Goal: Download file/media

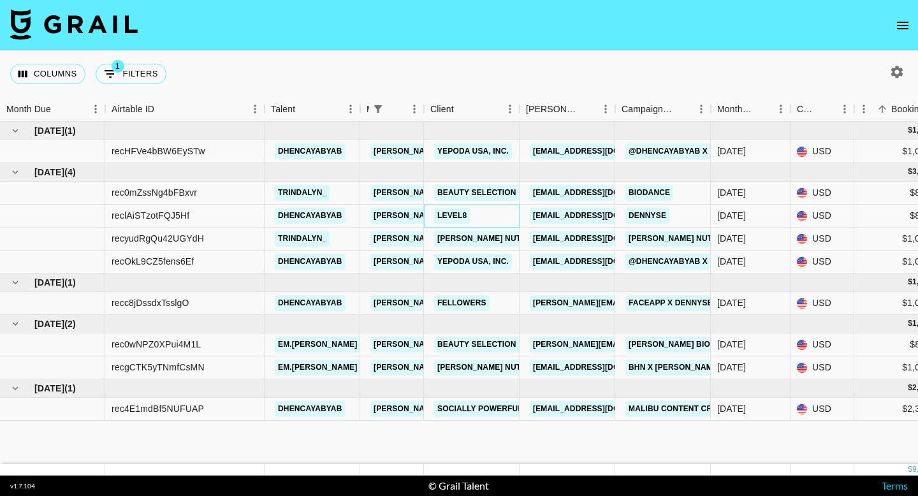
click at [501, 221] on div "LEVEL8" at bounding box center [472, 216] width 96 height 23
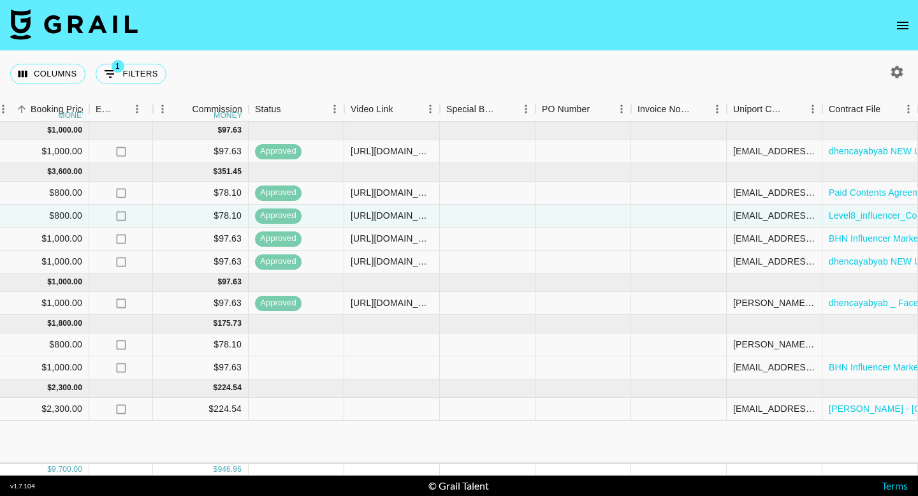
scroll to position [0, 956]
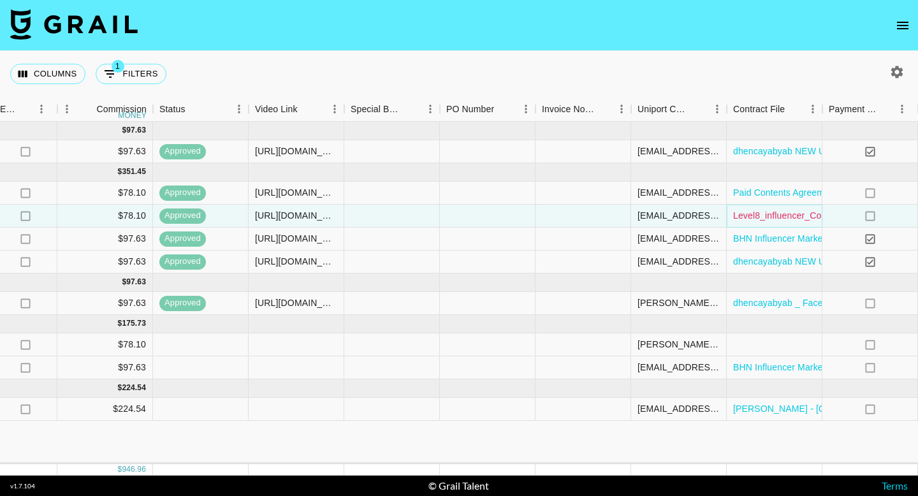
click at [786, 216] on link "Level8_influencer_Contract-Instagram (2).pdf" at bounding box center [825, 215] width 184 height 13
click at [603, 217] on div at bounding box center [583, 216] width 96 height 23
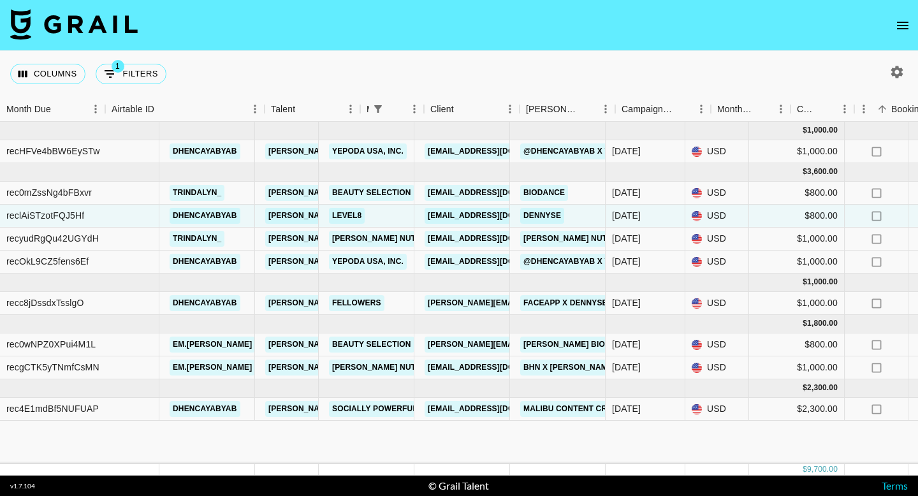
scroll to position [0, 0]
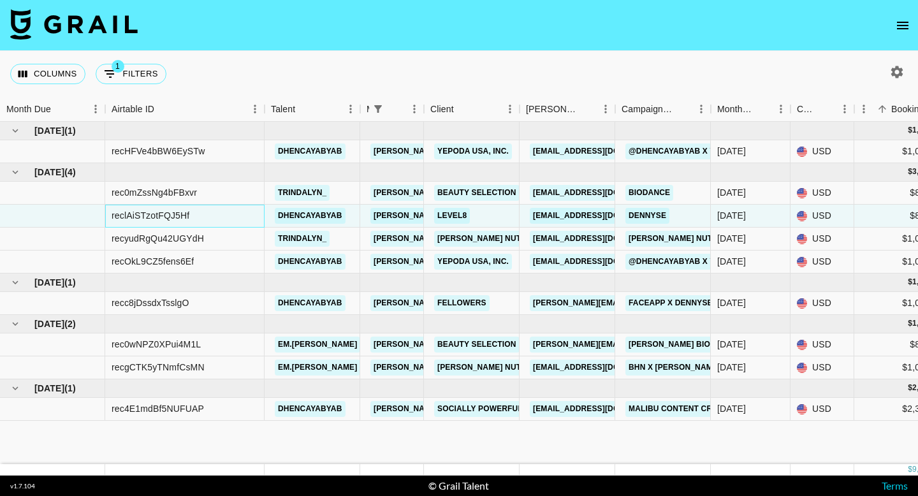
click at [189, 219] on div "reclAiSTzotFQJ5Hf" at bounding box center [151, 215] width 78 height 13
click at [194, 215] on div "reclAiSTzotFQJ5Hf" at bounding box center [184, 216] width 159 height 23
click at [180, 216] on div "reclAiSTzotFQJ5Hf" at bounding box center [151, 215] width 78 height 13
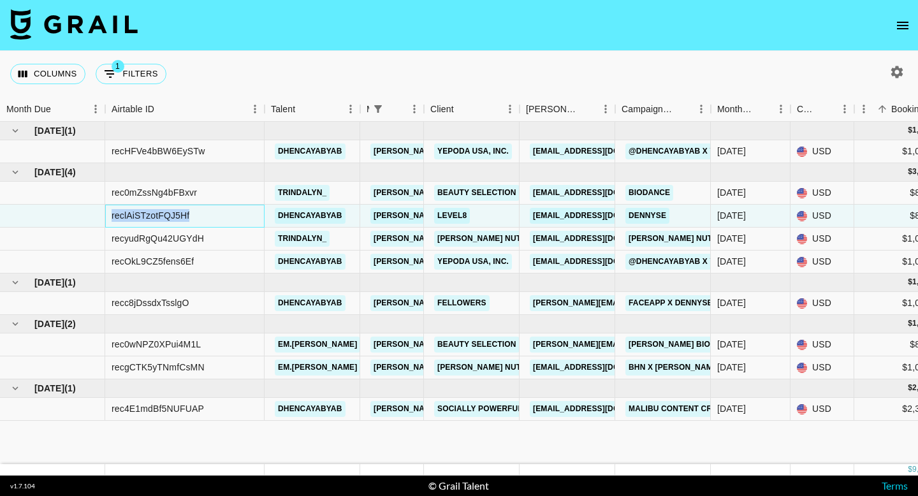
click at [180, 216] on div "reclAiSTzotFQJ5Hf" at bounding box center [151, 215] width 78 height 13
copy div "reclAiSTzotFQJ5Hf"
